Goal: Task Accomplishment & Management: Manage account settings

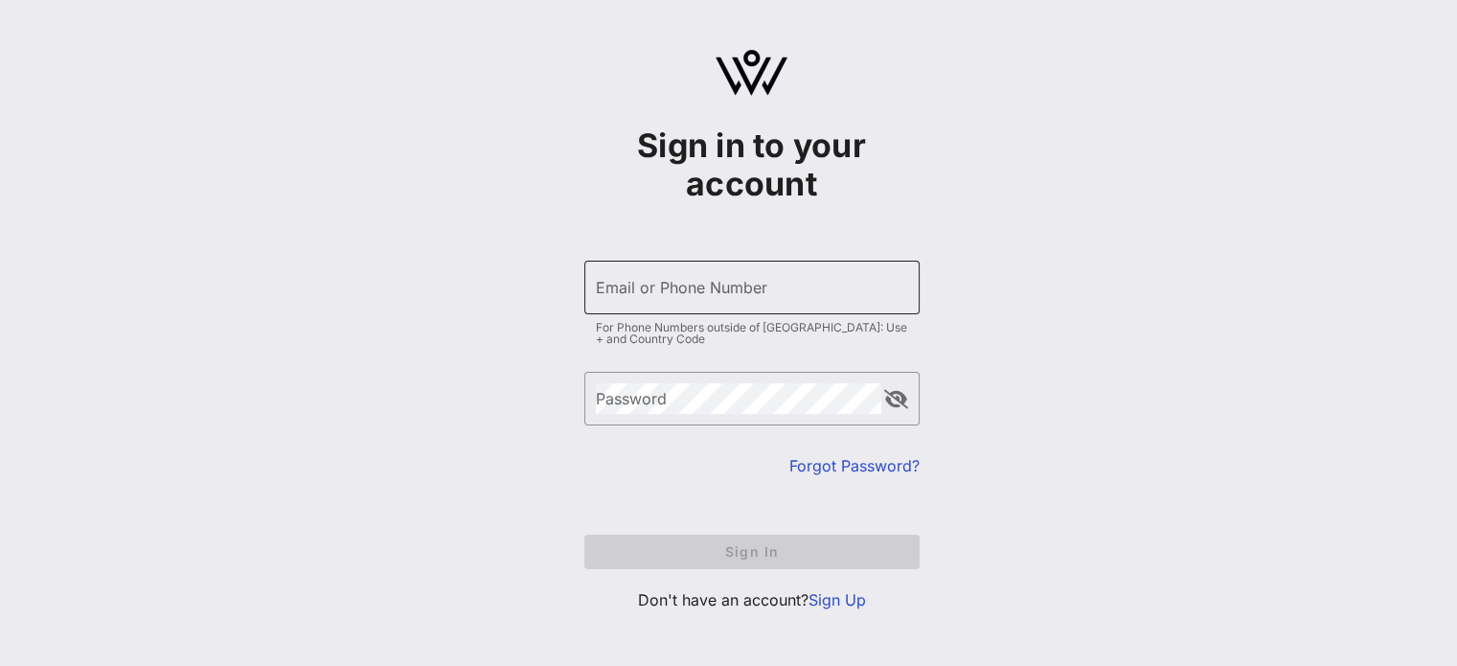
click at [663, 291] on input "Email or Phone Number" at bounding box center [752, 287] width 312 height 31
type input "r"
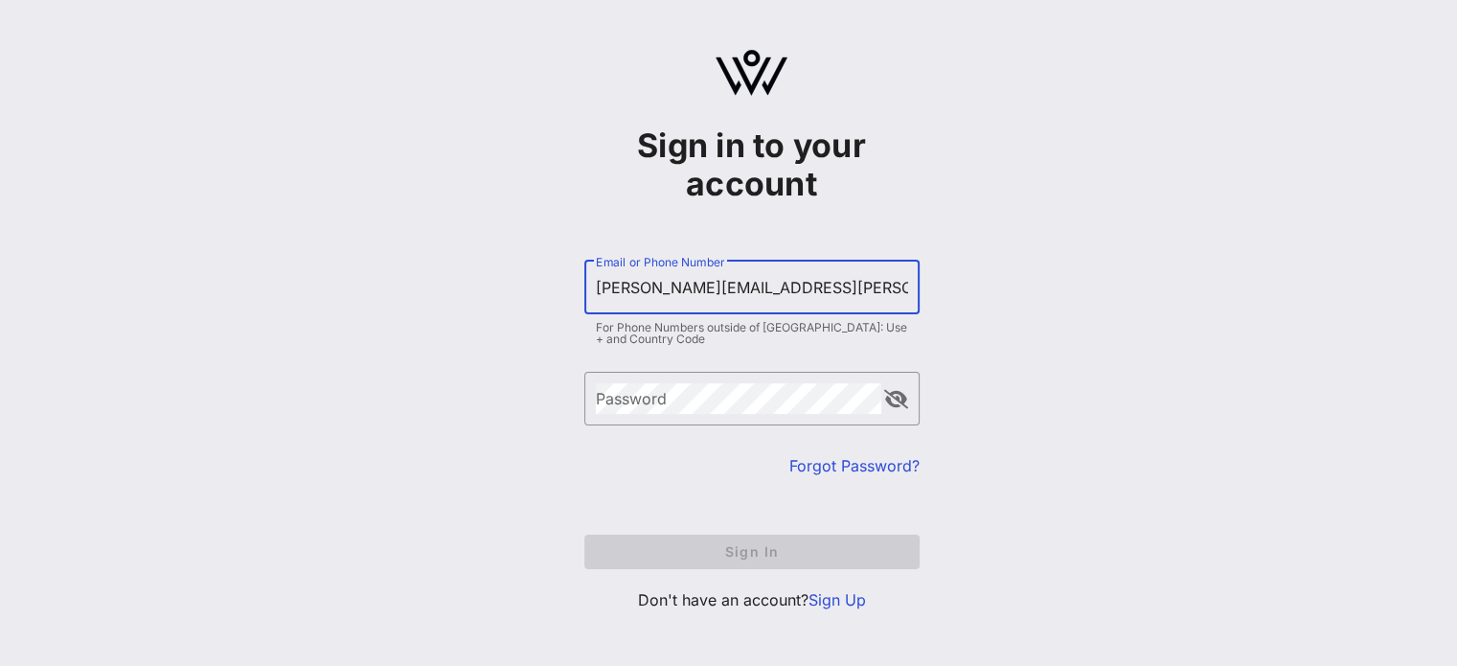
type input "jennifer.ruiz@srpnet.com"
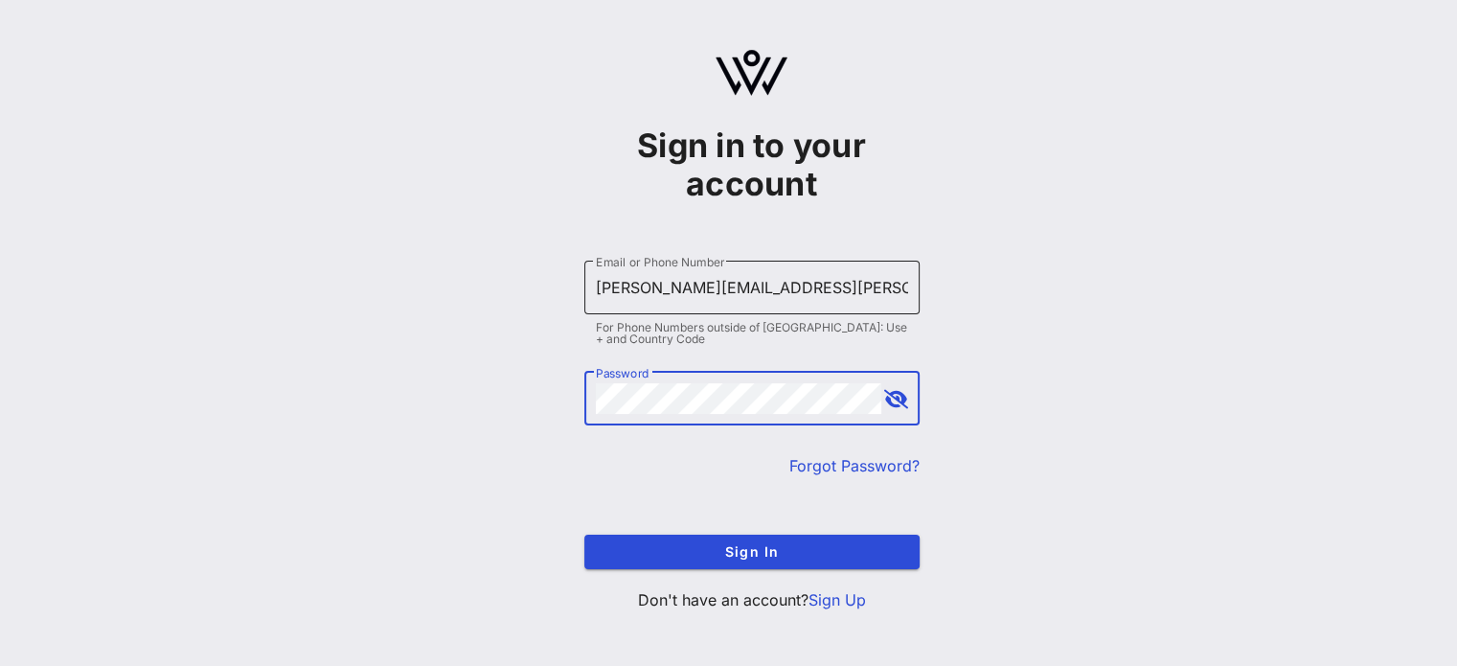
click at [584, 534] on button "Sign In" at bounding box center [751, 551] width 335 height 34
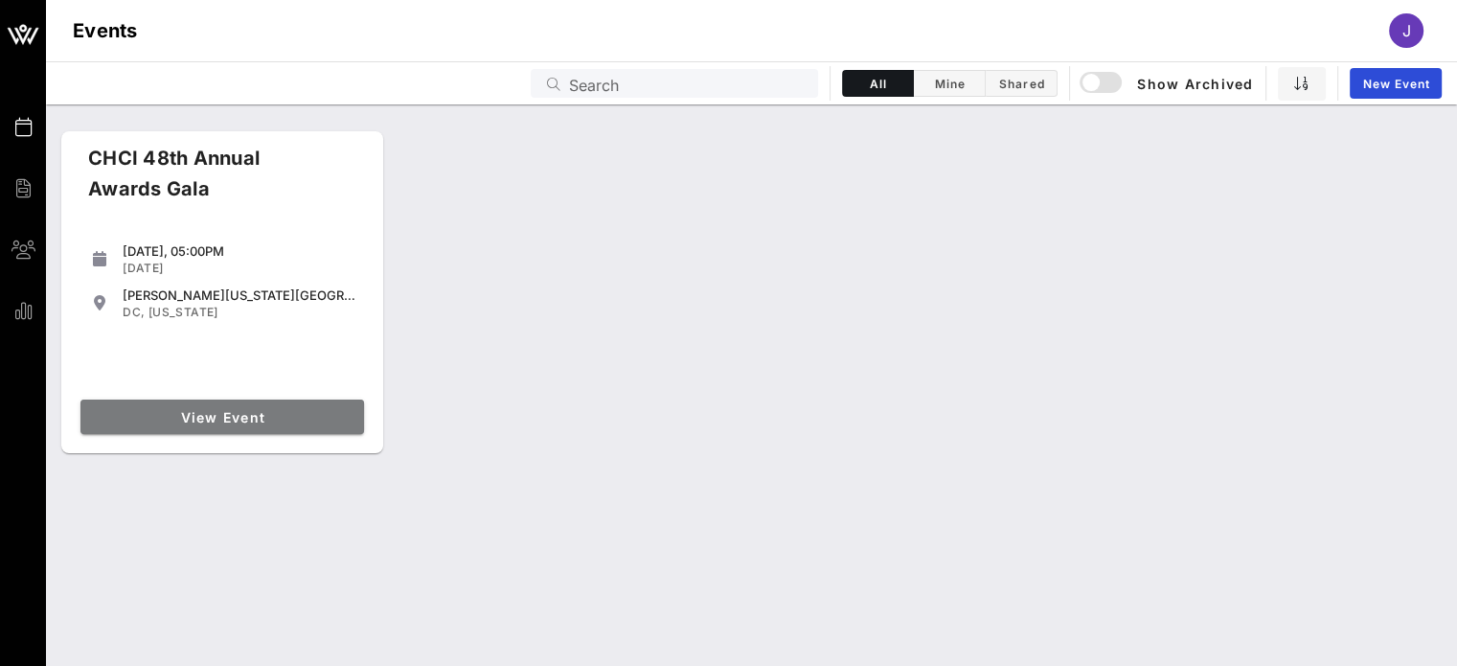
click at [229, 432] on link "View Event" at bounding box center [221, 416] width 283 height 34
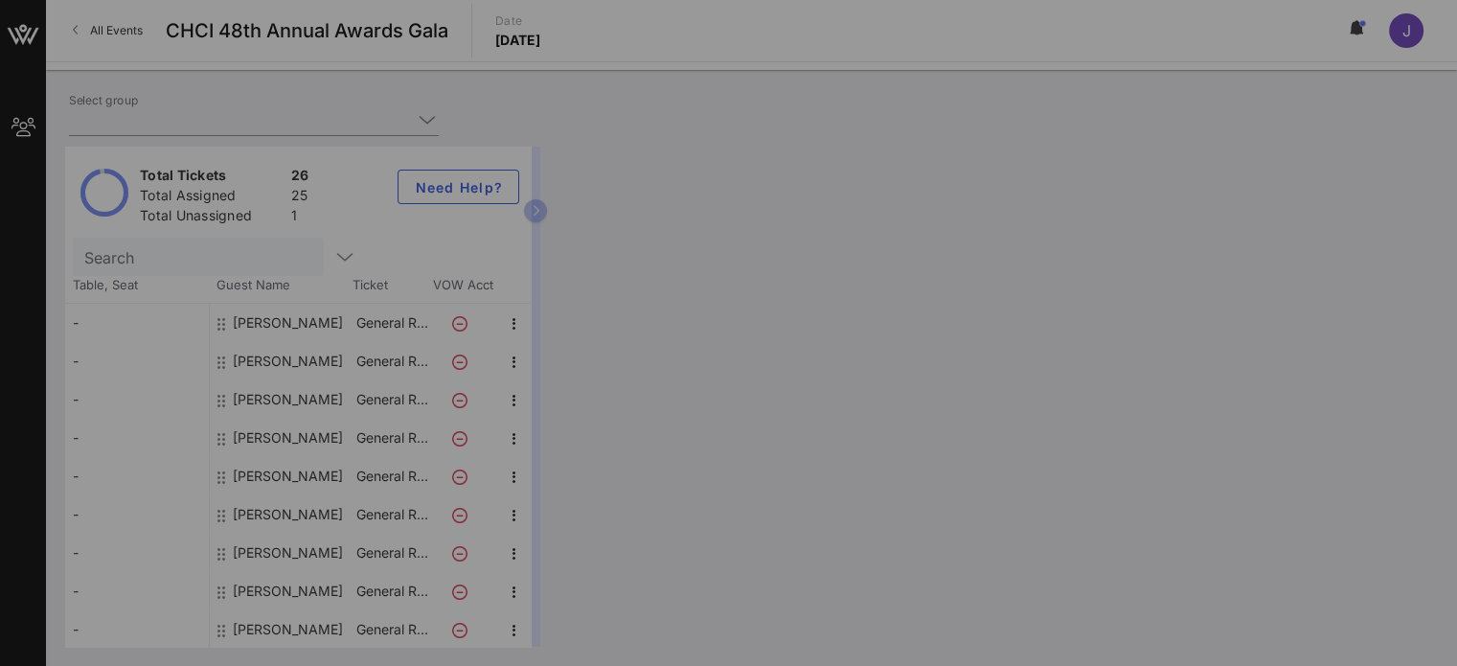
type input "Salt River Project (Salt River Project) [Jennifer Ruiz, jennifer.ruiz@srpnet.co…"
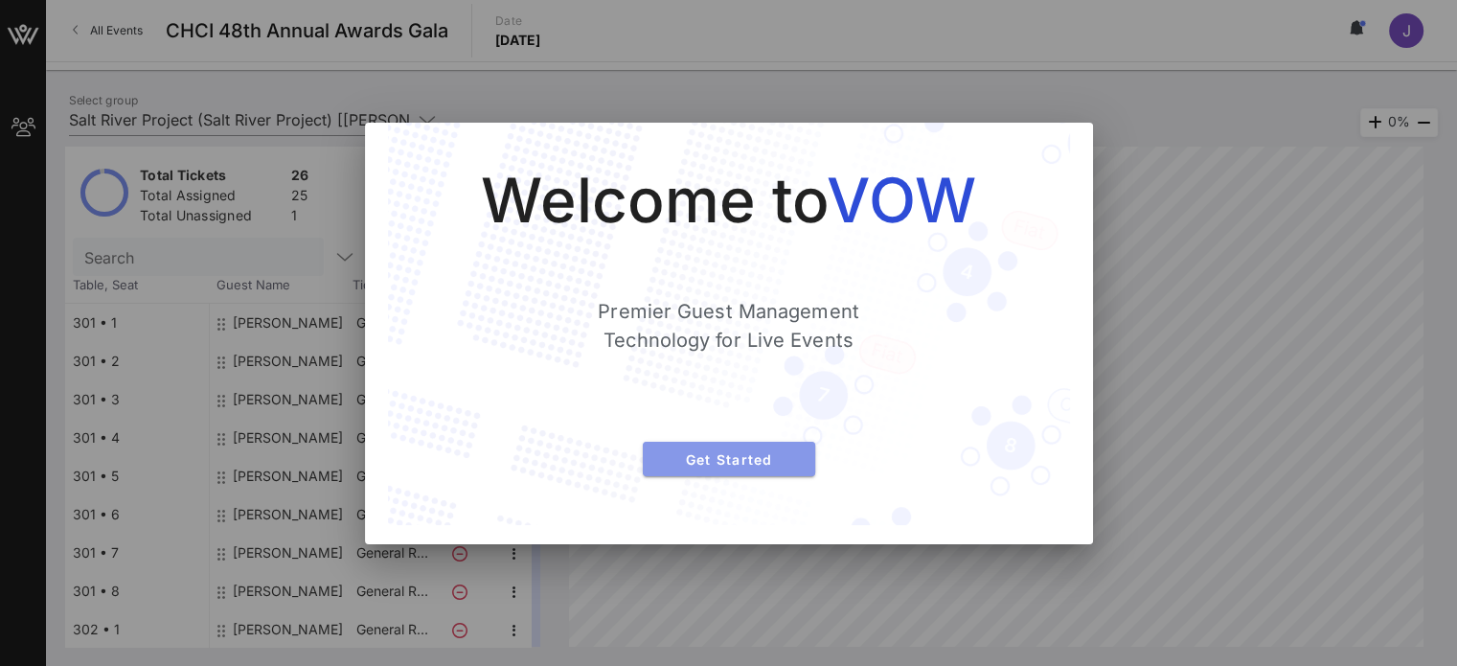
click at [701, 460] on span "Get Started" at bounding box center [729, 459] width 142 height 16
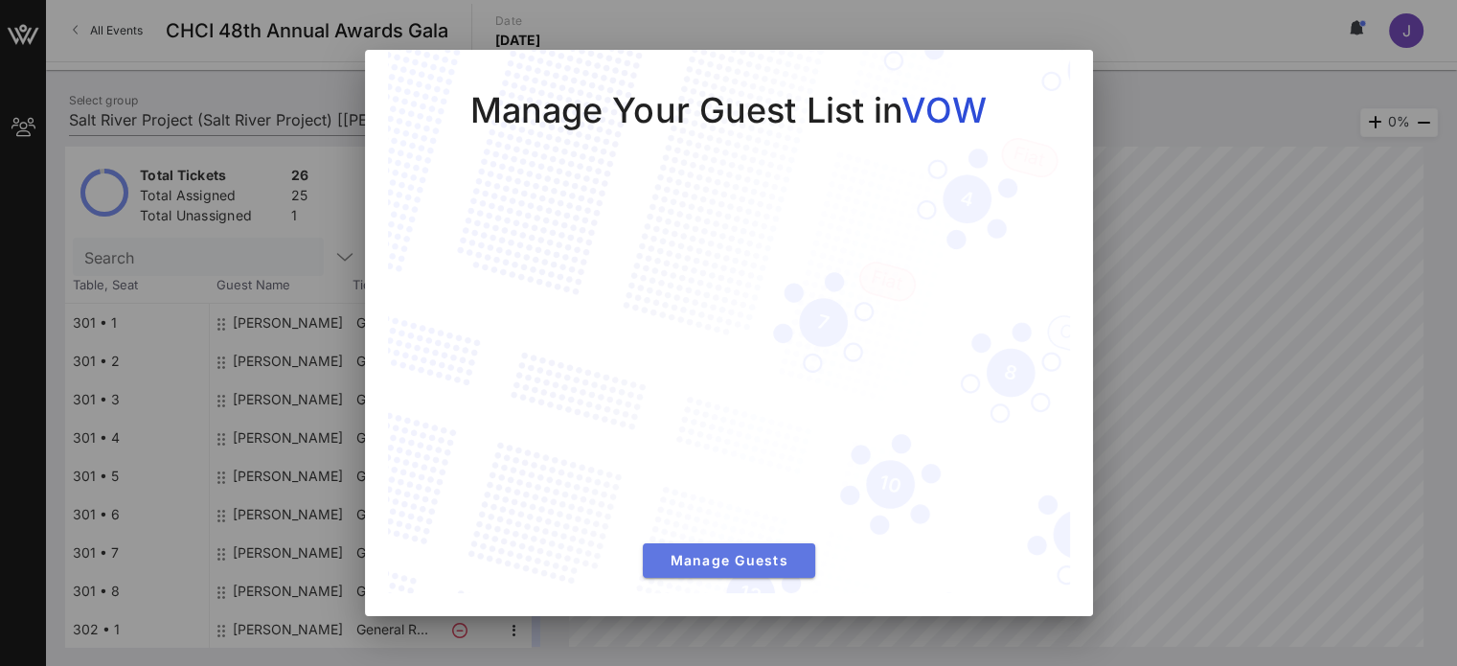
click at [709, 567] on span "Manage Guests" at bounding box center [729, 560] width 142 height 16
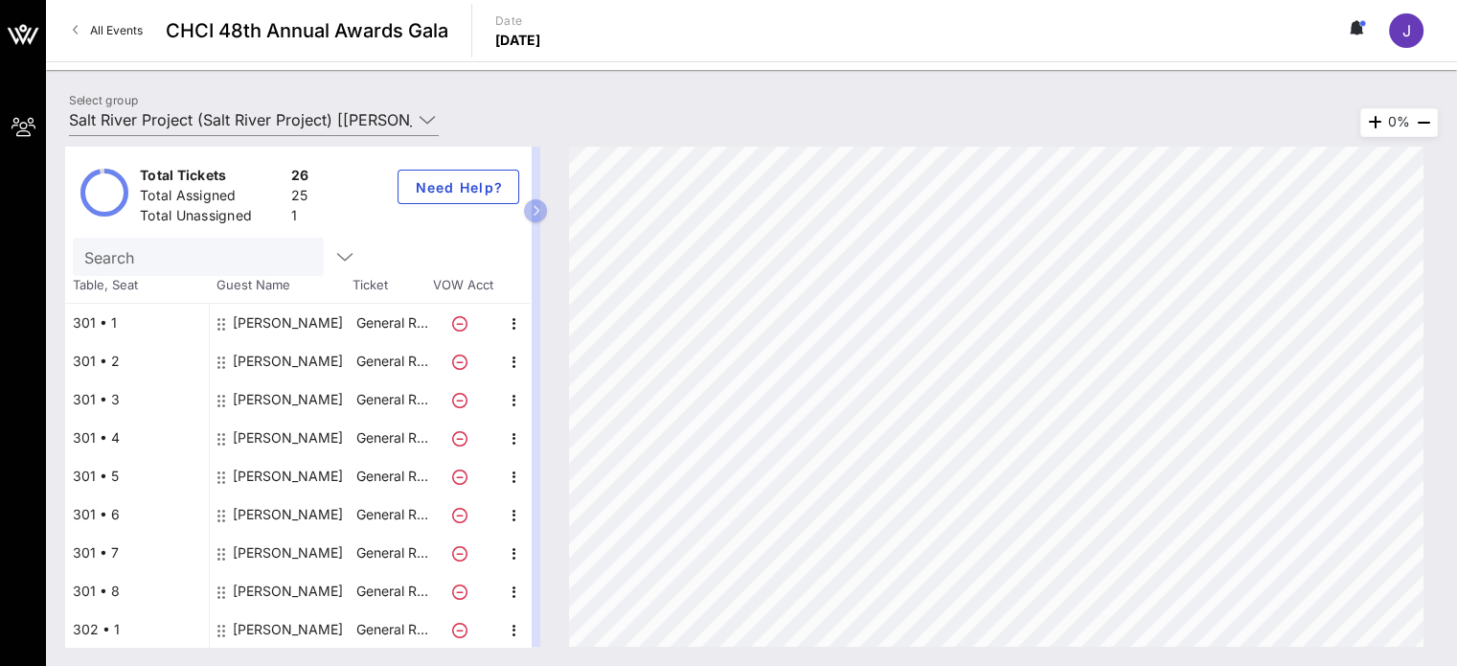
click at [464, 321] on icon at bounding box center [459, 323] width 15 height 15
click at [461, 320] on icon at bounding box center [459, 323] width 15 height 15
click at [510, 322] on icon "button" at bounding box center [514, 323] width 23 height 23
click at [548, 371] on div "Delete" at bounding box center [561, 366] width 38 height 15
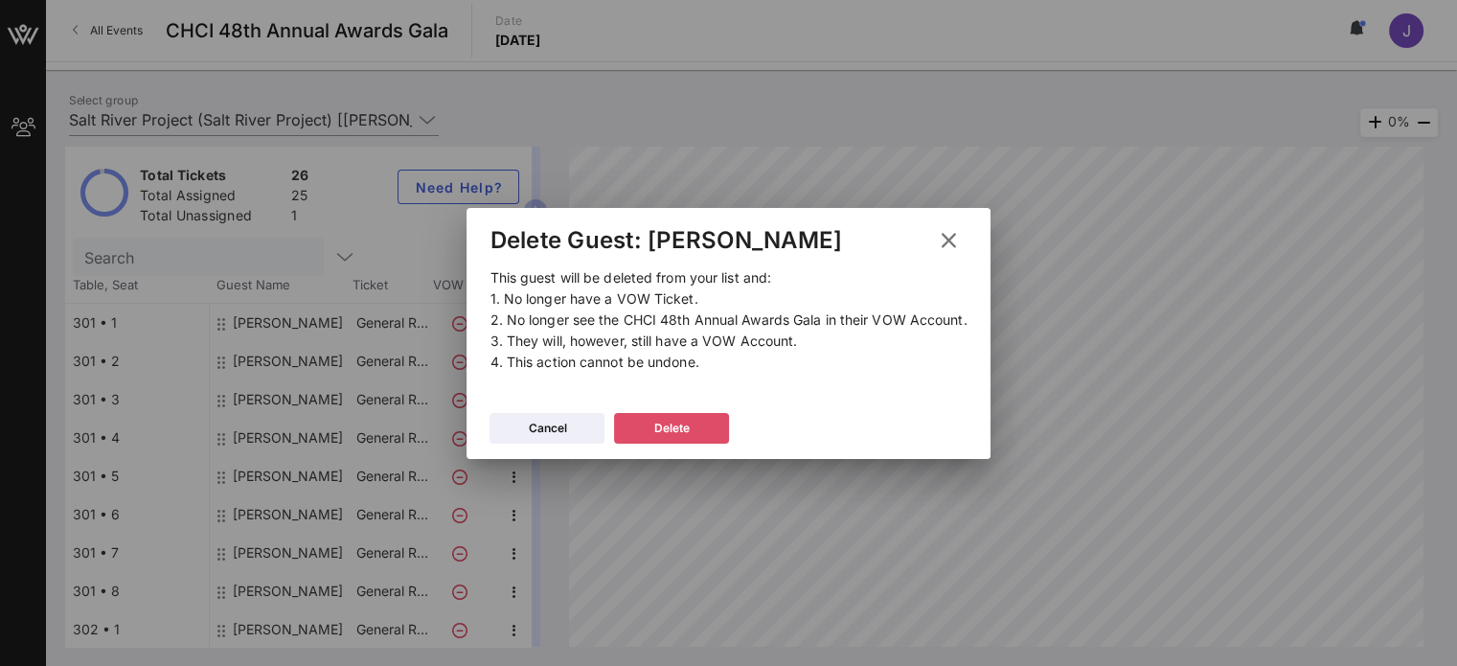
click at [658, 432] on div "Delete" at bounding box center [671, 427] width 35 height 19
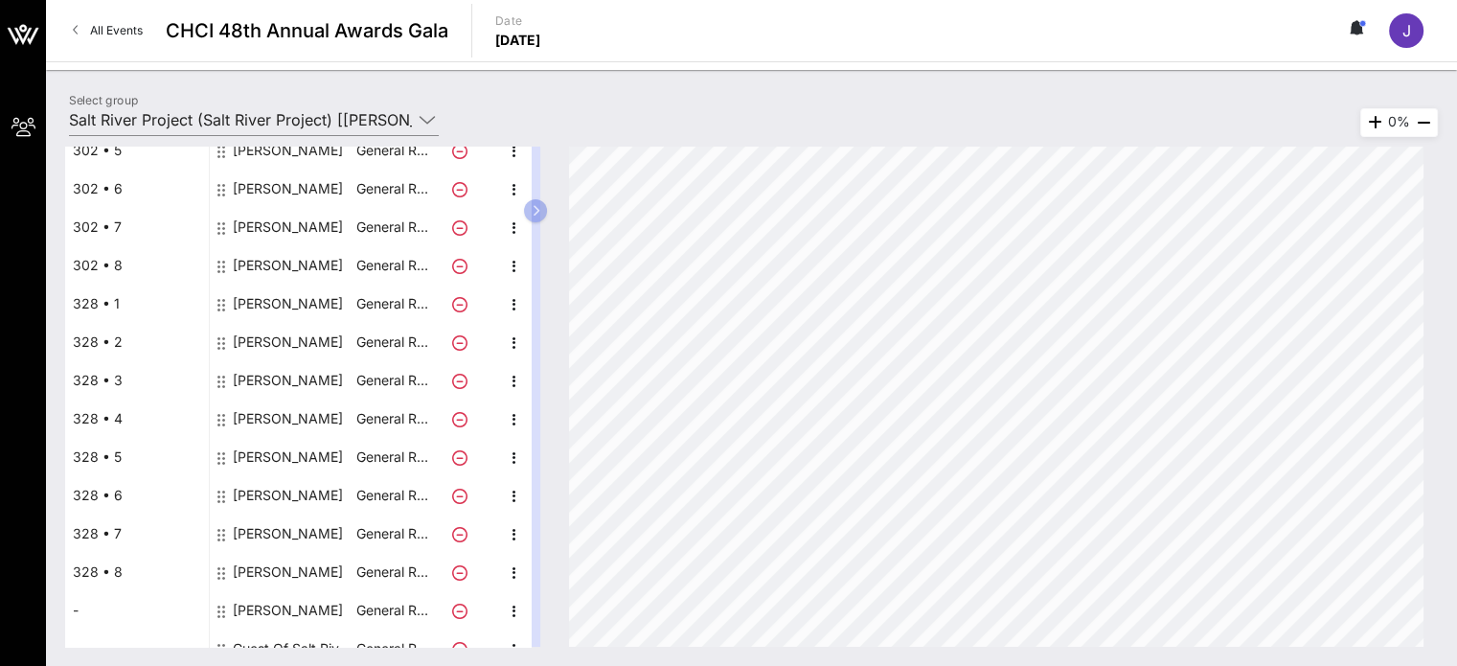
scroll to position [651, 0]
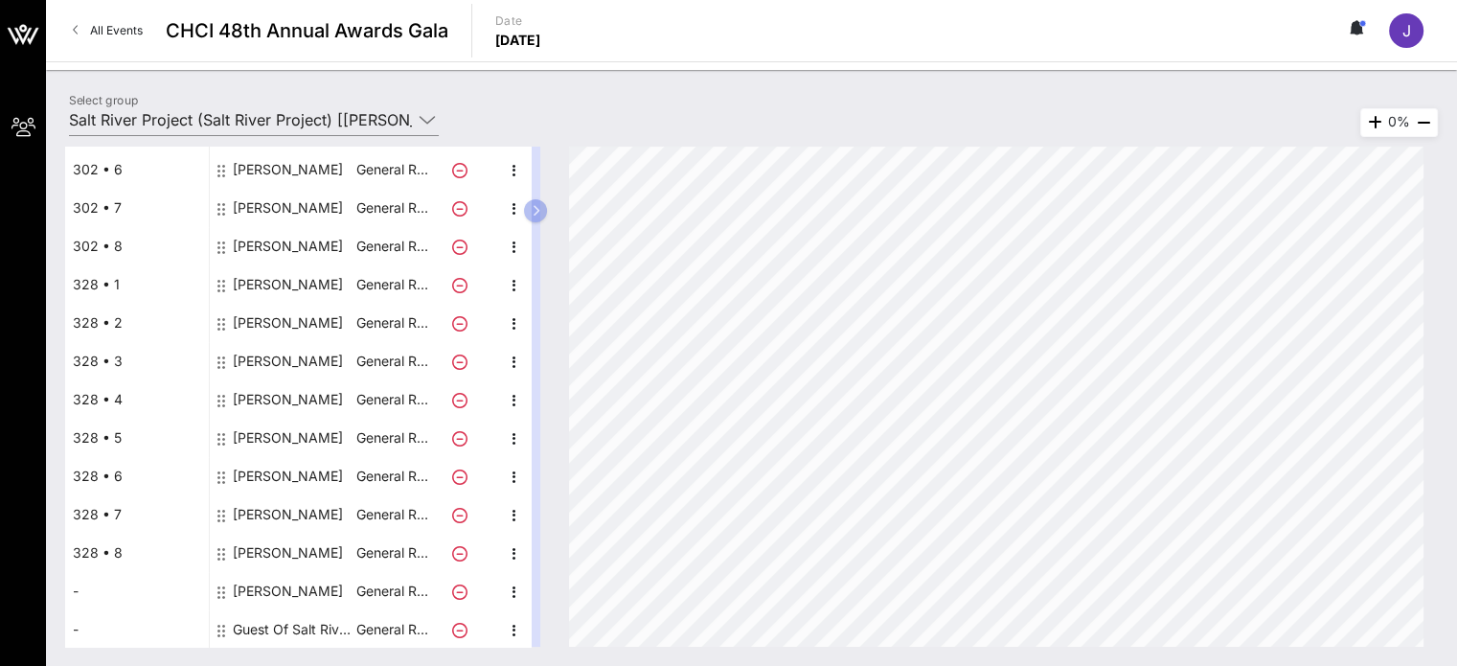
click at [260, 621] on div "Guest Of Salt River Project" at bounding box center [293, 629] width 121 height 38
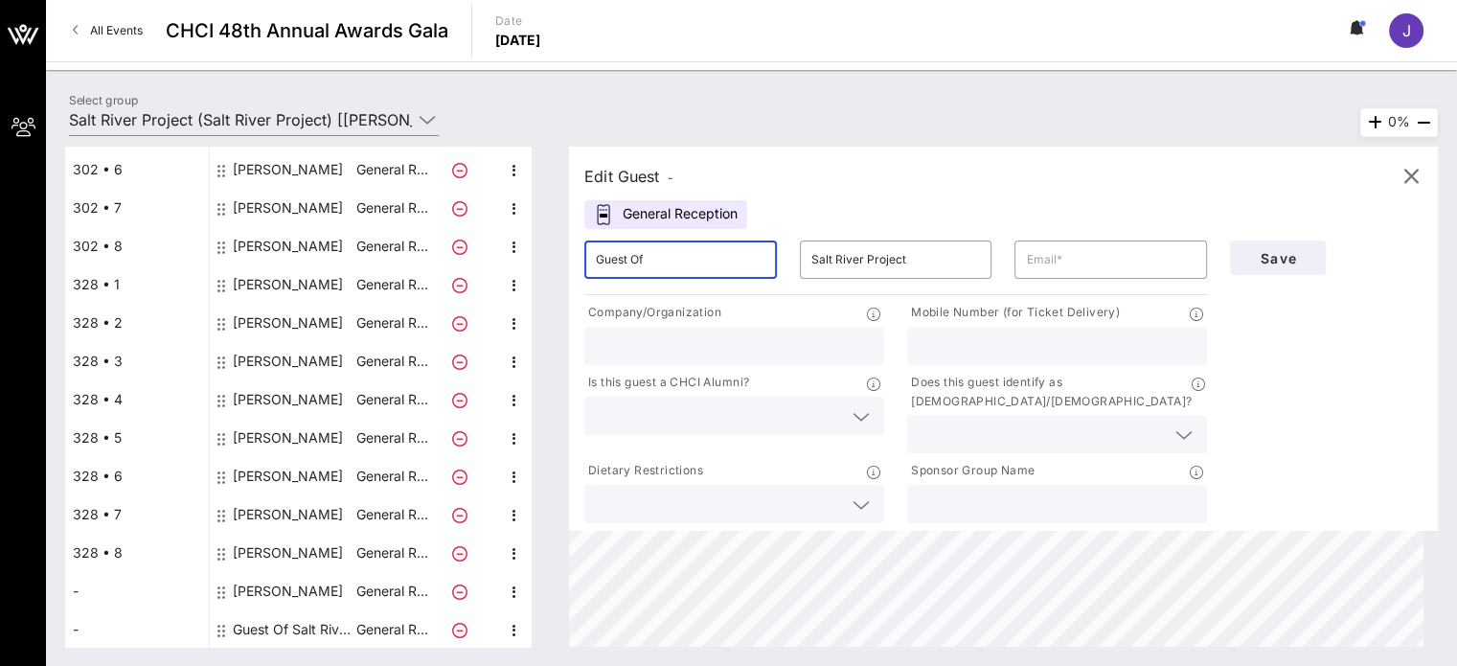
click at [644, 260] on input "Guest Of" at bounding box center [681, 259] width 170 height 31
type input "Jacqueline Marie"
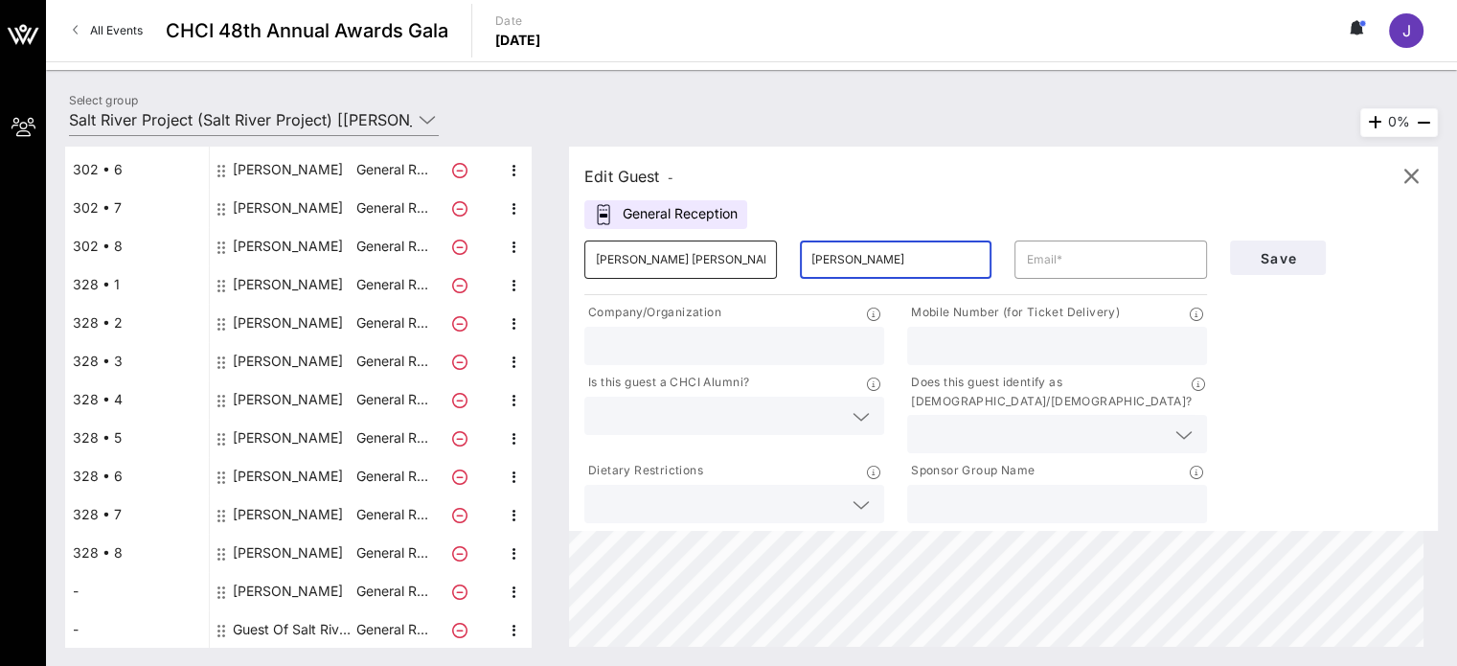
type input "Baumgartner"
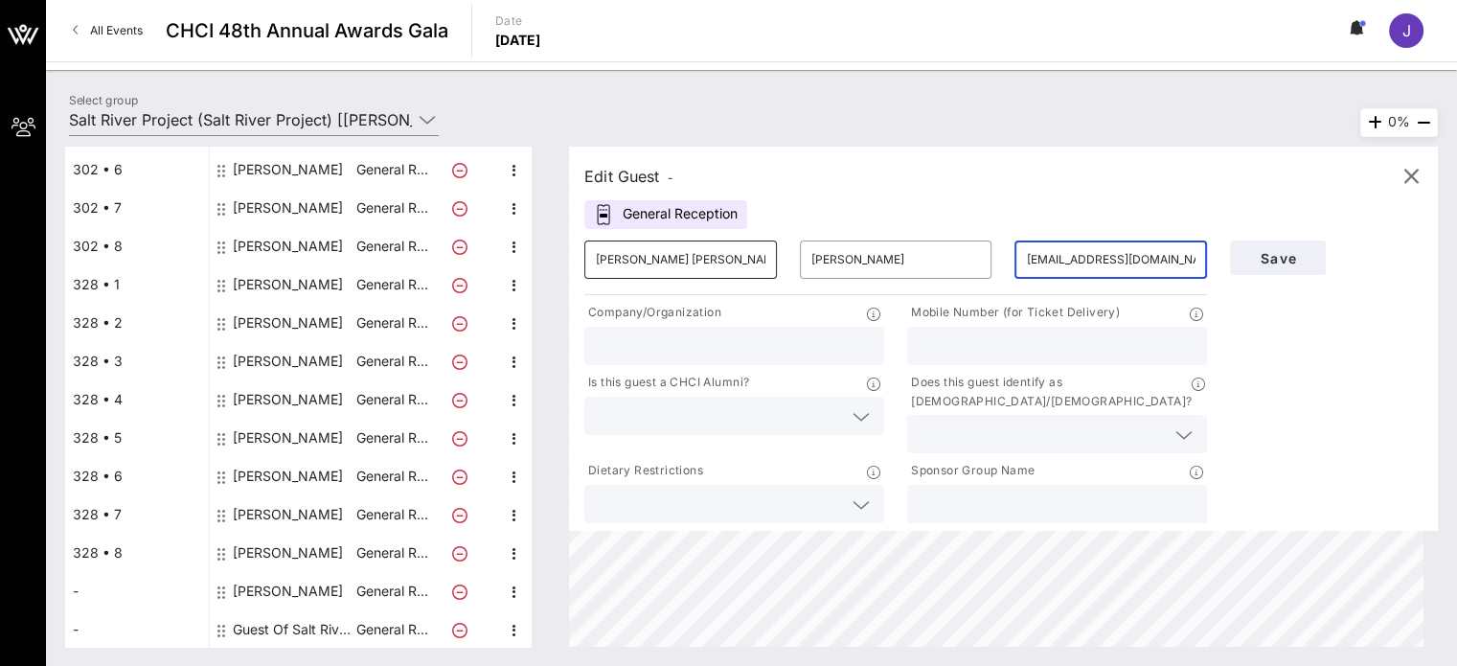
type input "jabaumgartner1@gmail.com"
click at [1310, 266] on button "Save" at bounding box center [1278, 257] width 96 height 34
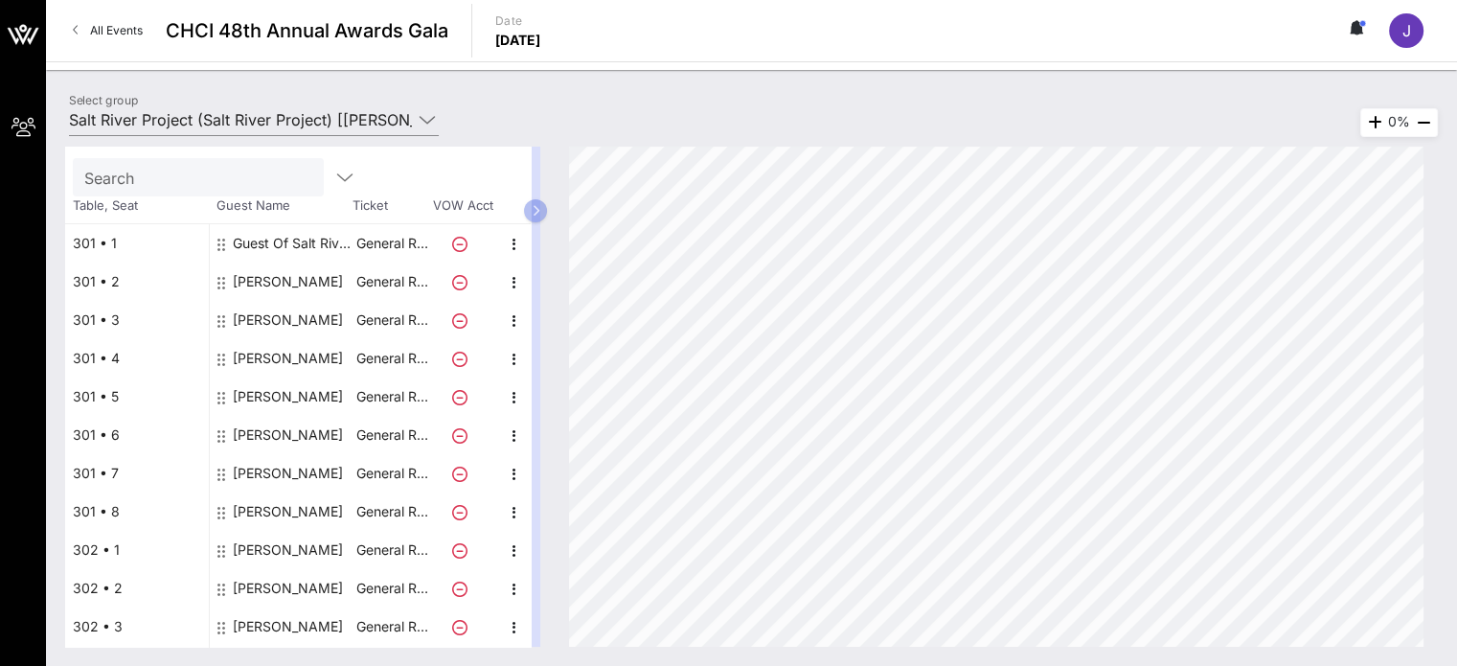
scroll to position [0, 0]
